Goal: Information Seeking & Learning: Learn about a topic

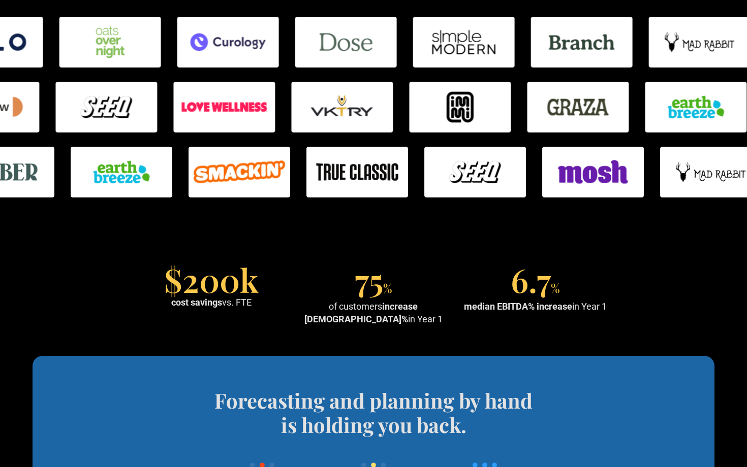
scroll to position [748, 0]
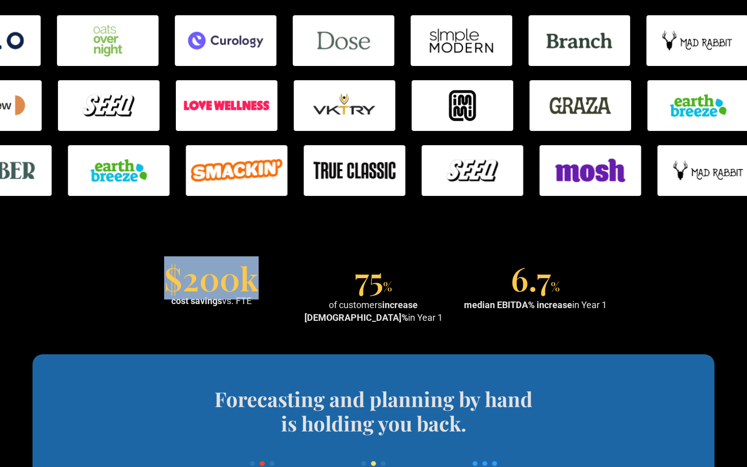
drag, startPoint x: 262, startPoint y: 288, endPoint x: 139, endPoint y: 273, distance: 124.3
click at [146, 274] on div "$200k cost savings vs. FTE" at bounding box center [212, 286] width 154 height 41
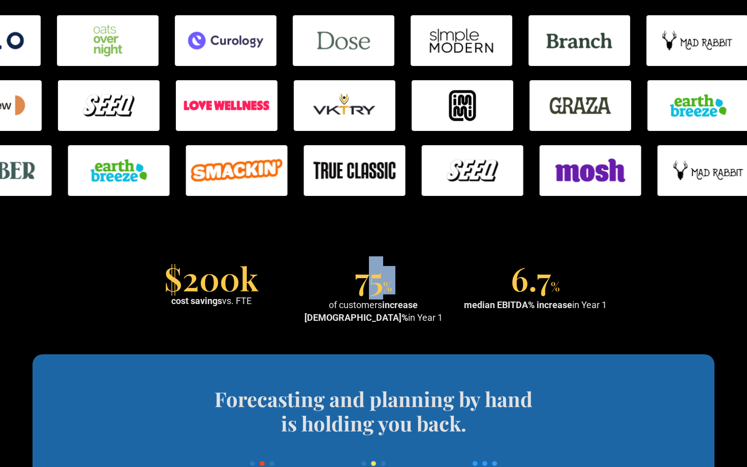
drag, startPoint x: 367, startPoint y: 284, endPoint x: 421, endPoint y: 284, distance: 53.8
click at [416, 284] on div "75 % of customers increase EBITDA% in Year 1" at bounding box center [374, 295] width 154 height 58
drag, startPoint x: 389, startPoint y: 283, endPoint x: 350, endPoint y: 283, distance: 39.6
click at [352, 283] on div "75 % of customers increase EBITDA% in Year 1" at bounding box center [374, 295] width 154 height 58
drag, startPoint x: 570, startPoint y: 284, endPoint x: 527, endPoint y: 284, distance: 43.2
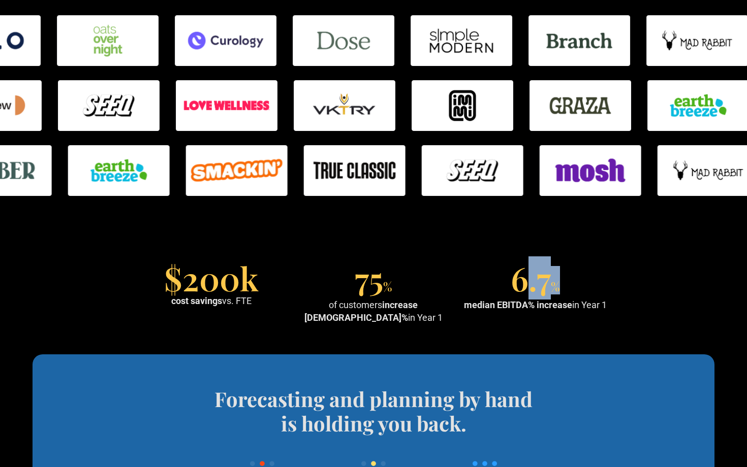
click at [529, 284] on div "6.7 % median EBITDA% increase in Year 1" at bounding box center [535, 288] width 154 height 45
drag, startPoint x: 498, startPoint y: 281, endPoint x: 635, endPoint y: 281, distance: 136.7
click at [635, 281] on section "$200k cost savings vs. FTE 75 % of customers increase EBITDA% in Year 1 6.7 % m…" at bounding box center [373, 295] width 747 height 119
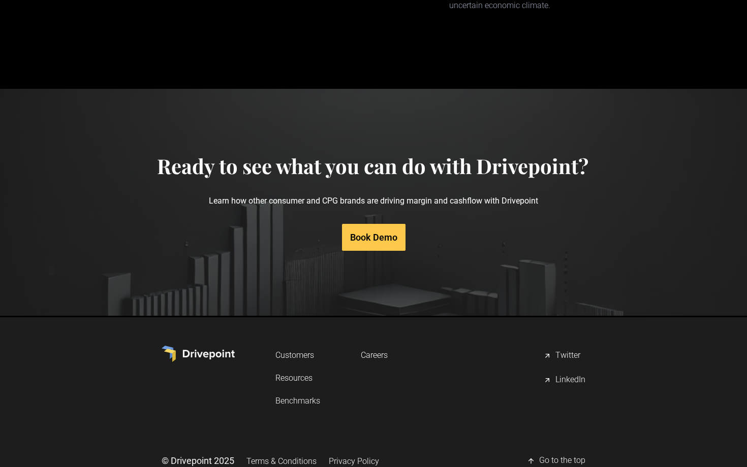
scroll to position [5124, 0]
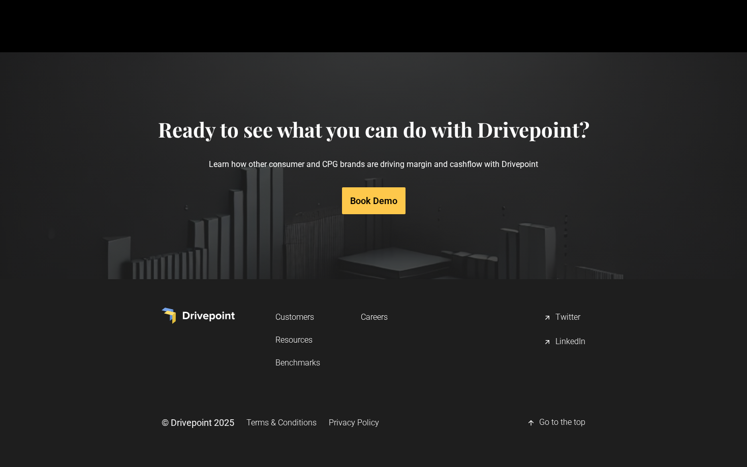
click at [302, 337] on link "Resources" at bounding box center [297, 340] width 45 height 19
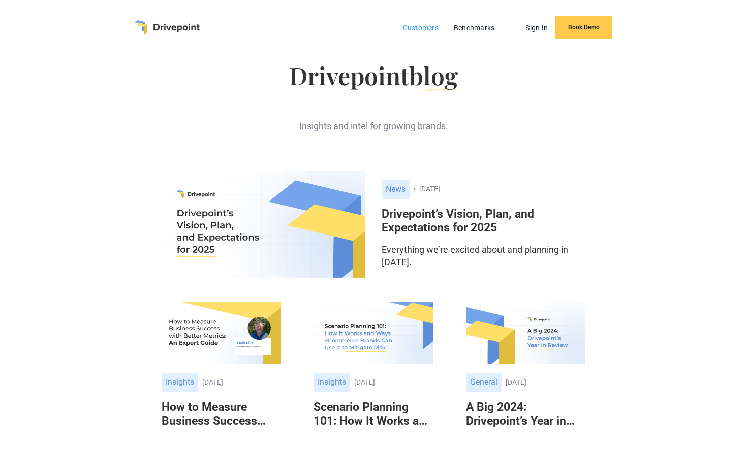
click at [426, 21] on link "Customers" at bounding box center [421, 27] width 46 height 13
